Goal: Transaction & Acquisition: Purchase product/service

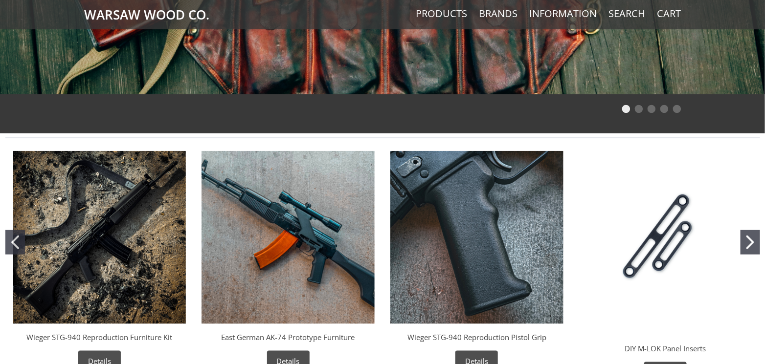
scroll to position [293, 0]
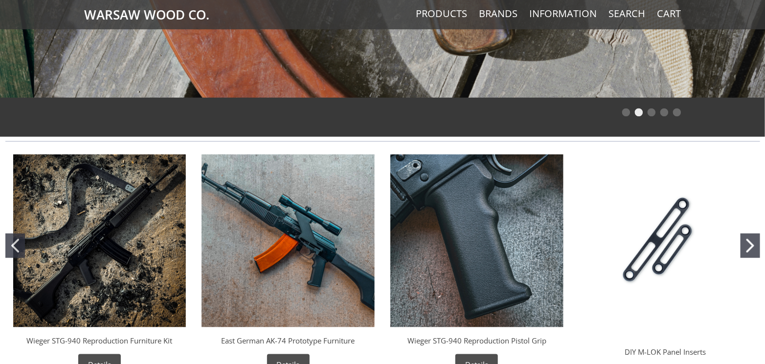
click at [752, 244] on icon "Go to slide 2" at bounding box center [750, 246] width 8 height 14
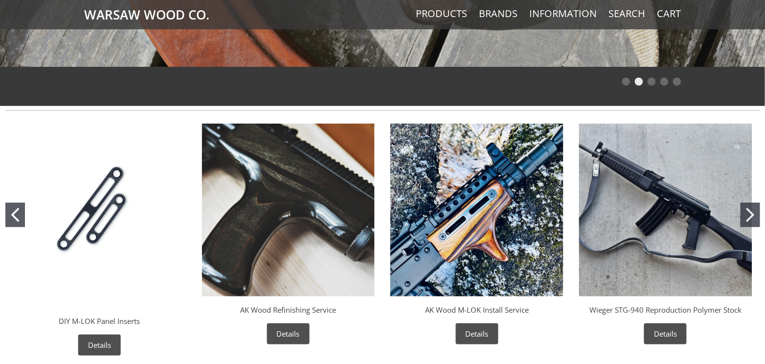
scroll to position [391, 0]
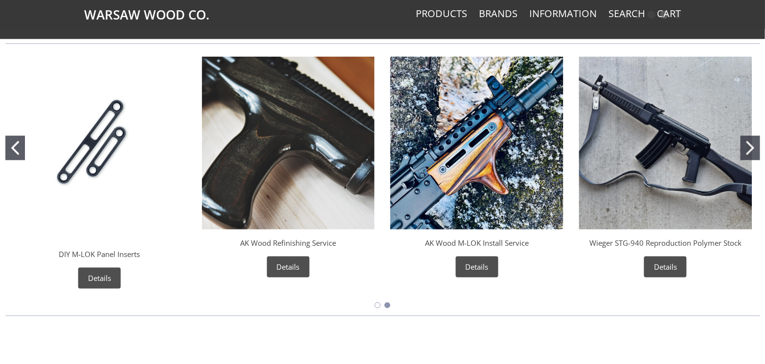
click at [748, 147] on icon "Go to slide 2" at bounding box center [750, 148] width 8 height 14
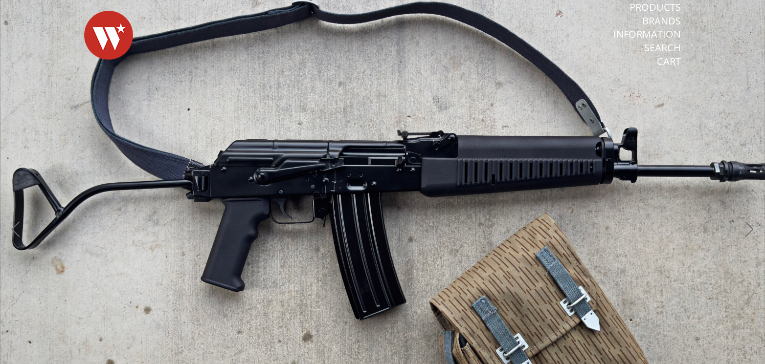
scroll to position [0, 0]
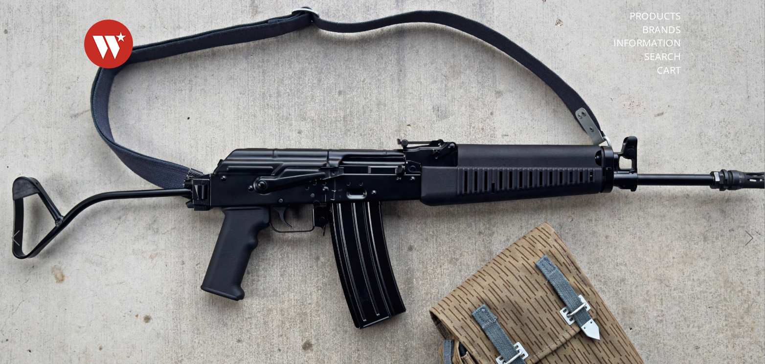
click at [105, 48] on img at bounding box center [108, 44] width 49 height 68
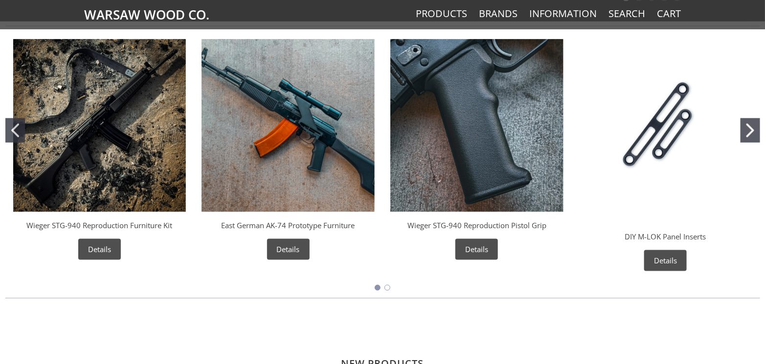
scroll to position [489, 0]
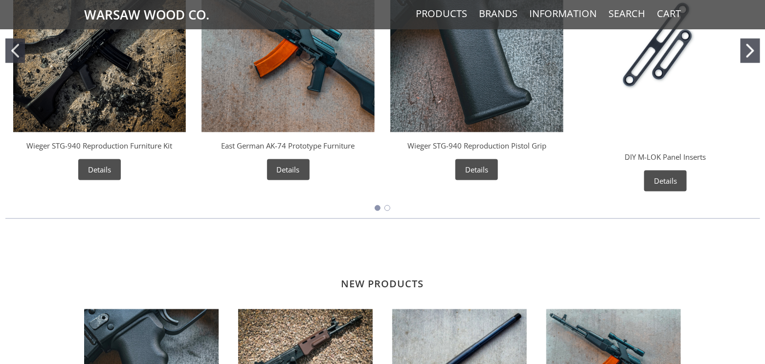
click at [388, 206] on button "Go to slide 2" at bounding box center [387, 208] width 6 height 6
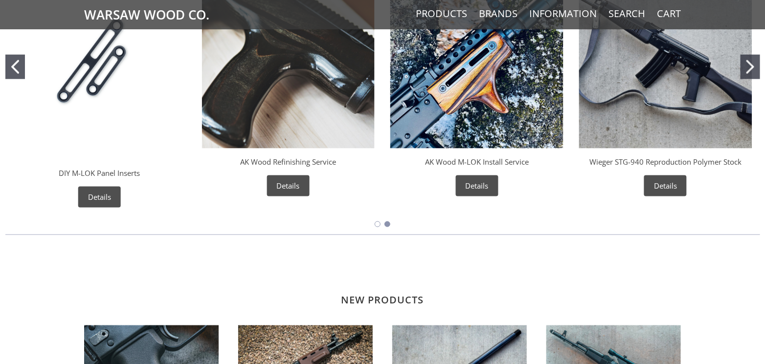
scroll to position [538, 0]
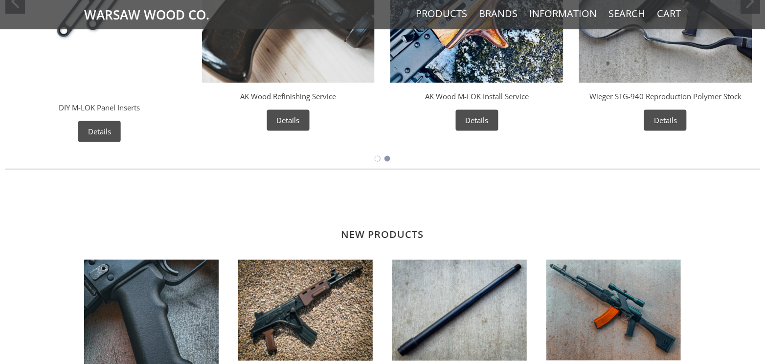
click at [376, 160] on button "Go to slide 1" at bounding box center [378, 159] width 6 height 6
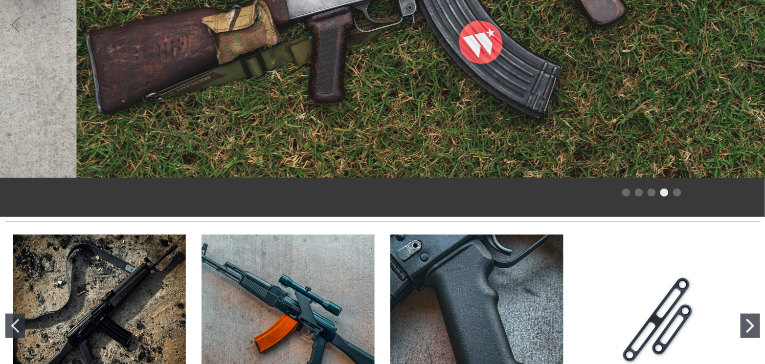
scroll to position [147, 0]
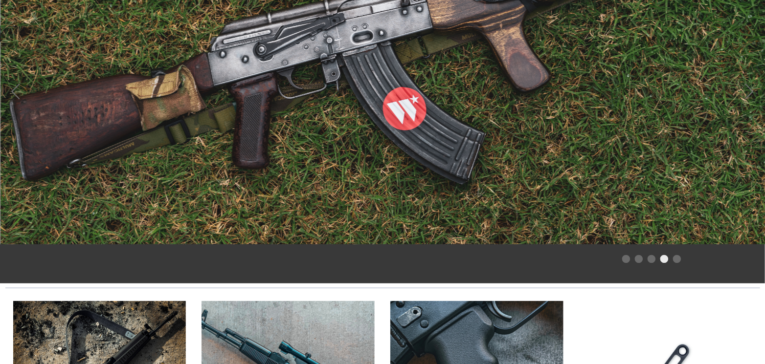
click at [411, 136] on span at bounding box center [382, 48] width 765 height 391
click at [289, 55] on span at bounding box center [382, 48] width 765 height 391
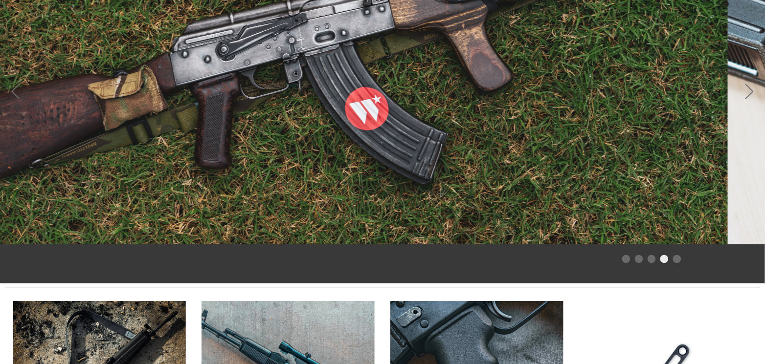
click at [251, 205] on span at bounding box center [345, 48] width 765 height 391
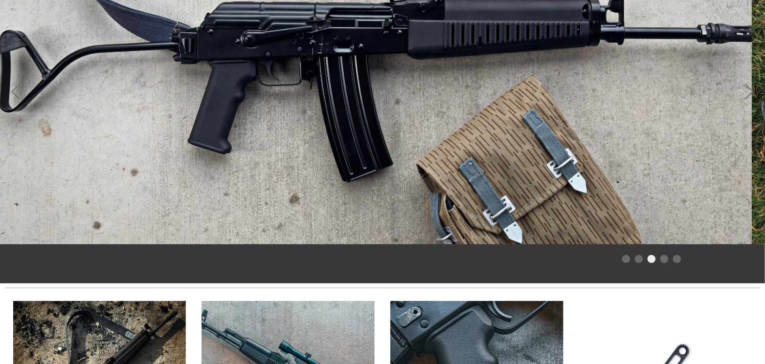
click at [675, 80] on span at bounding box center [369, 48] width 765 height 391
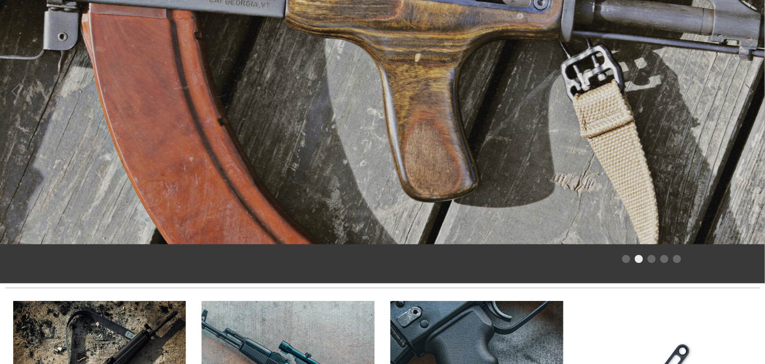
click at [376, 79] on span at bounding box center [382, 48] width 765 height 391
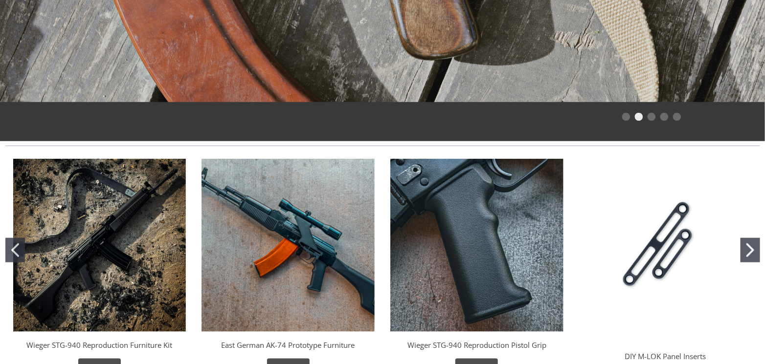
scroll to position [391, 0]
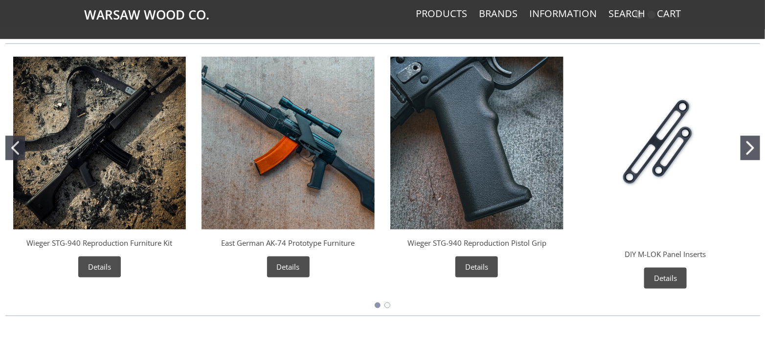
click at [748, 150] on icon "Go to slide 2" at bounding box center [750, 148] width 8 height 14
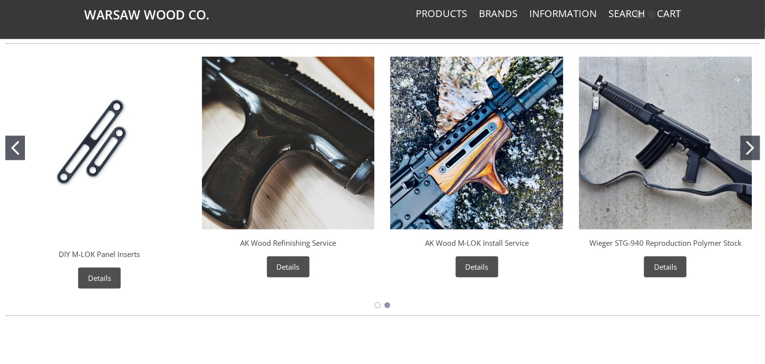
click at [442, 195] on img "AK Wood M-LOK Install Service" at bounding box center [476, 143] width 173 height 173
